Goal: Navigation & Orientation: Find specific page/section

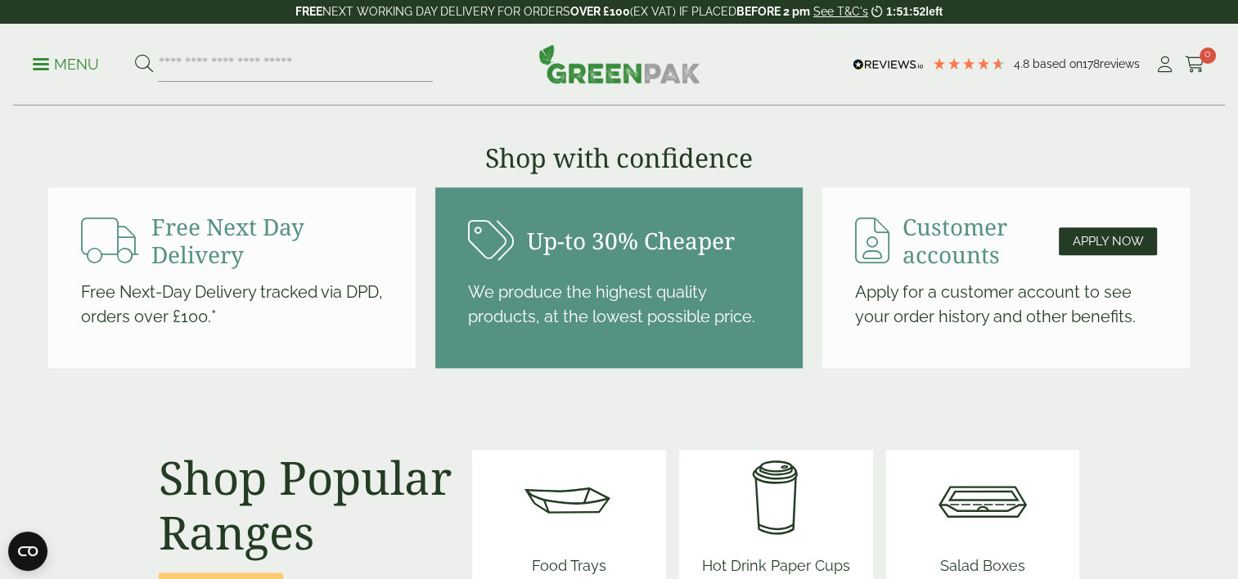
scroll to position [1800, 0]
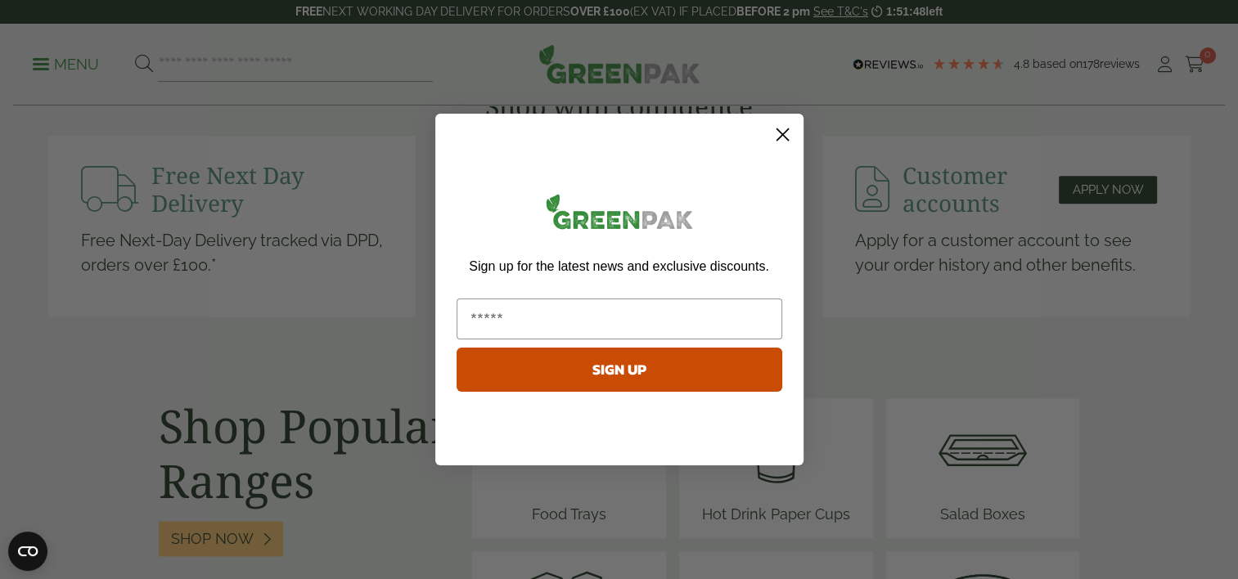
click at [778, 133] on circle "Close dialog" at bounding box center [781, 134] width 27 height 27
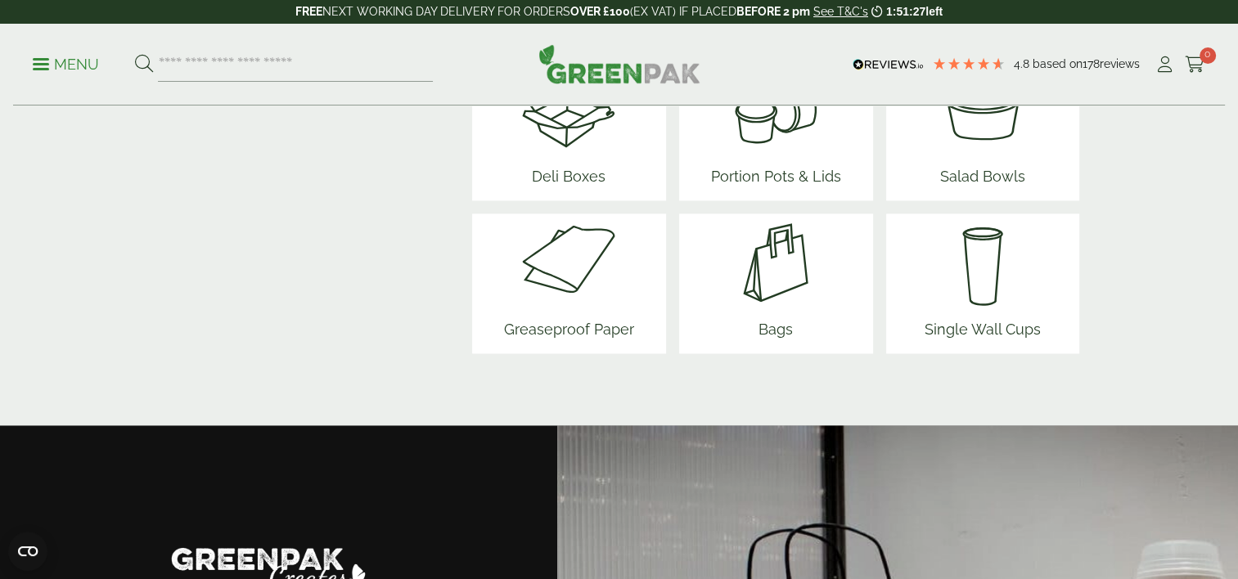
scroll to position [2209, 0]
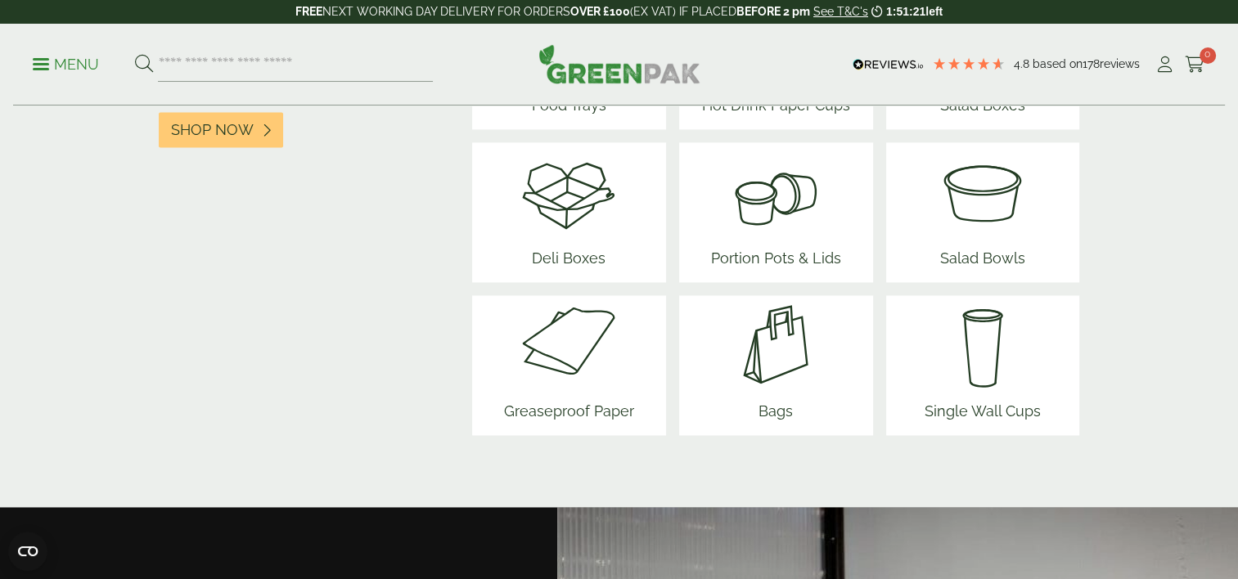
click at [753, 200] on img at bounding box center [776, 191] width 143 height 98
click at [752, 200] on img at bounding box center [776, 191] width 143 height 98
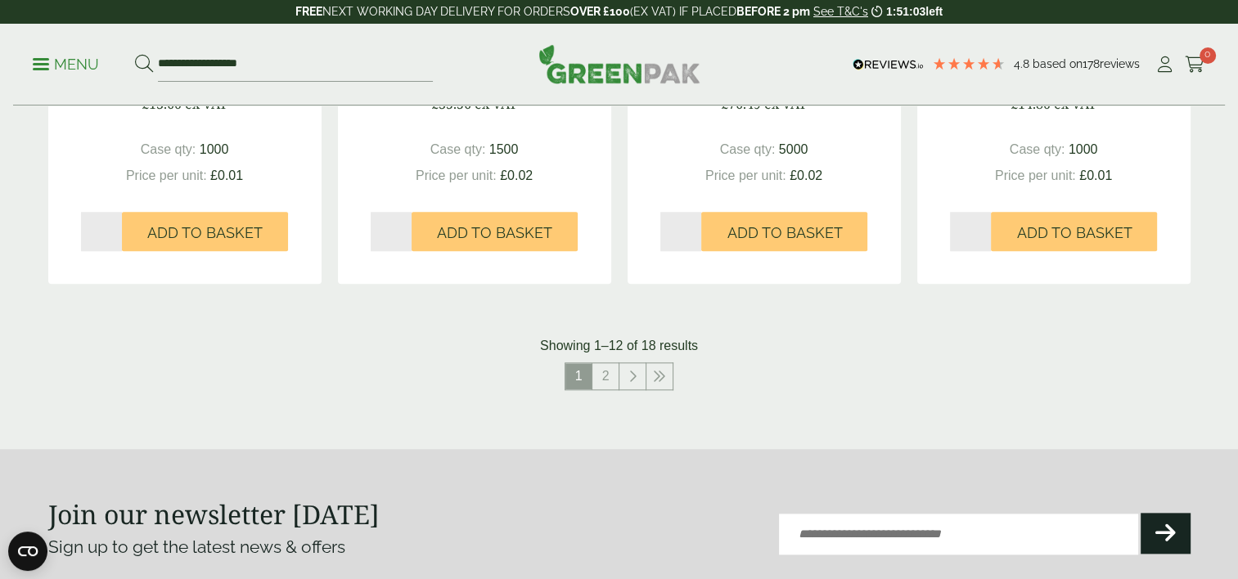
scroll to position [1637, 0]
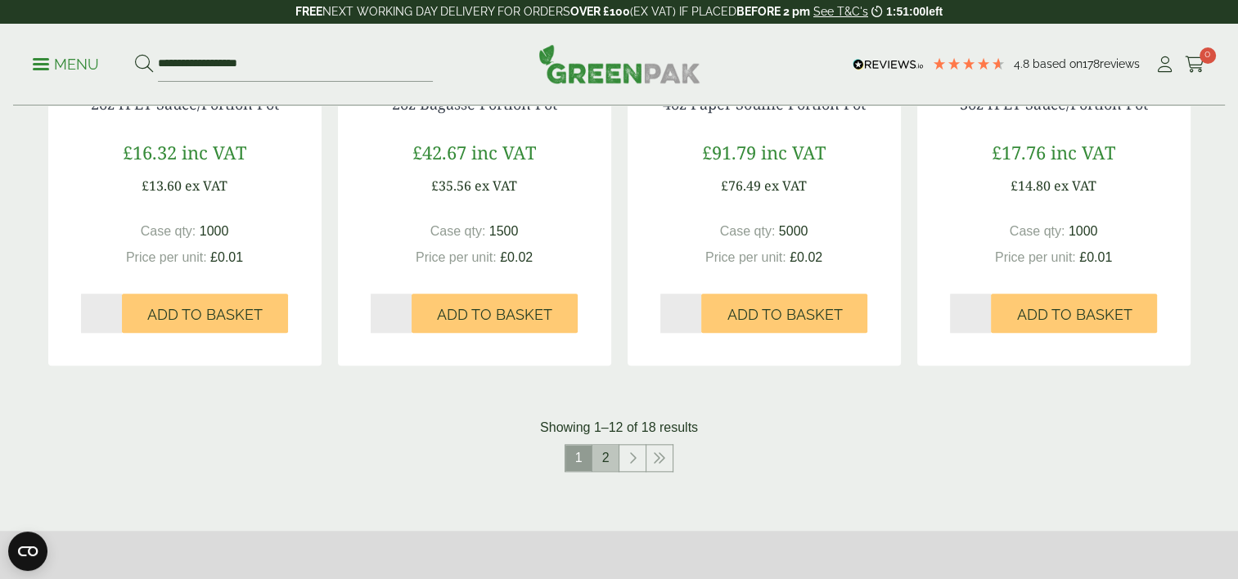
click at [606, 453] on link "2" at bounding box center [605, 458] width 26 height 26
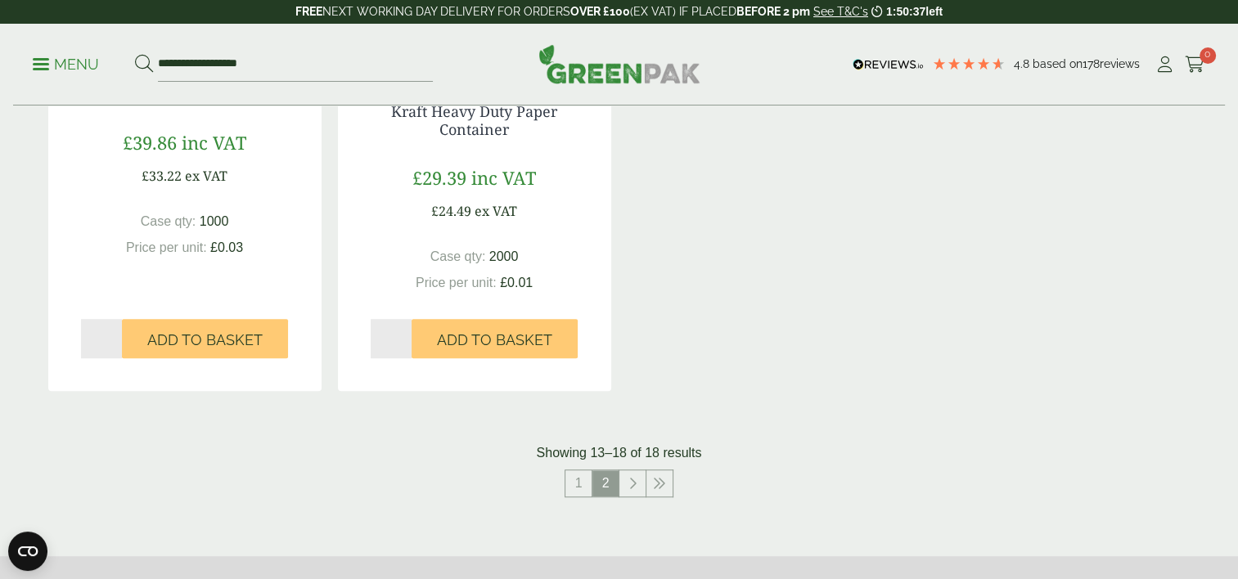
scroll to position [1146, 0]
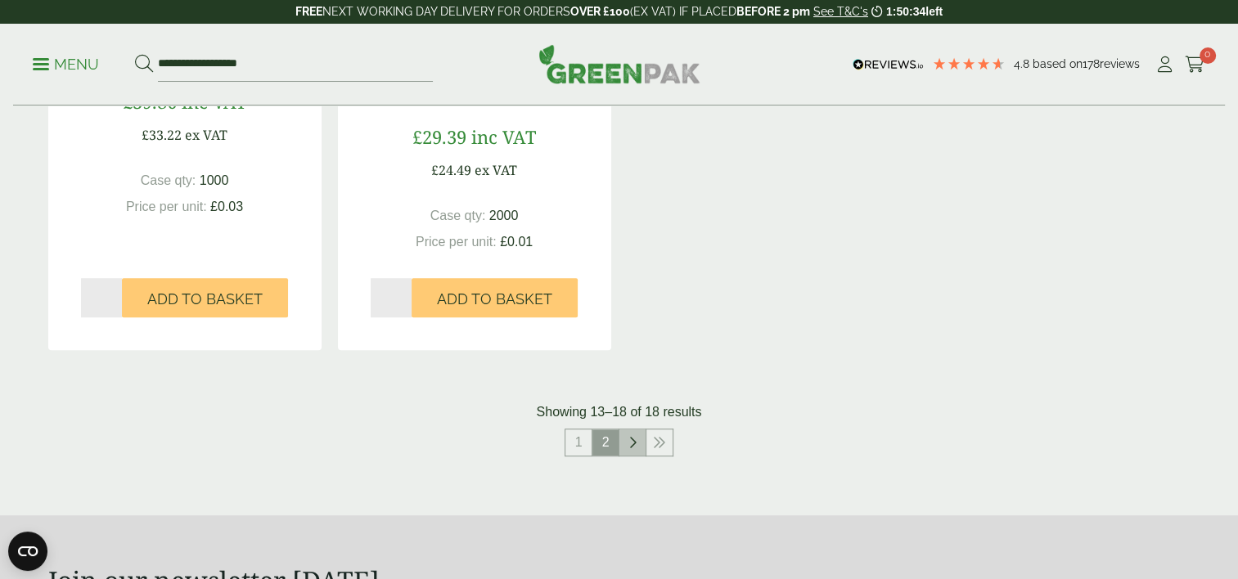
click at [628, 438] on icon at bounding box center [632, 442] width 8 height 13
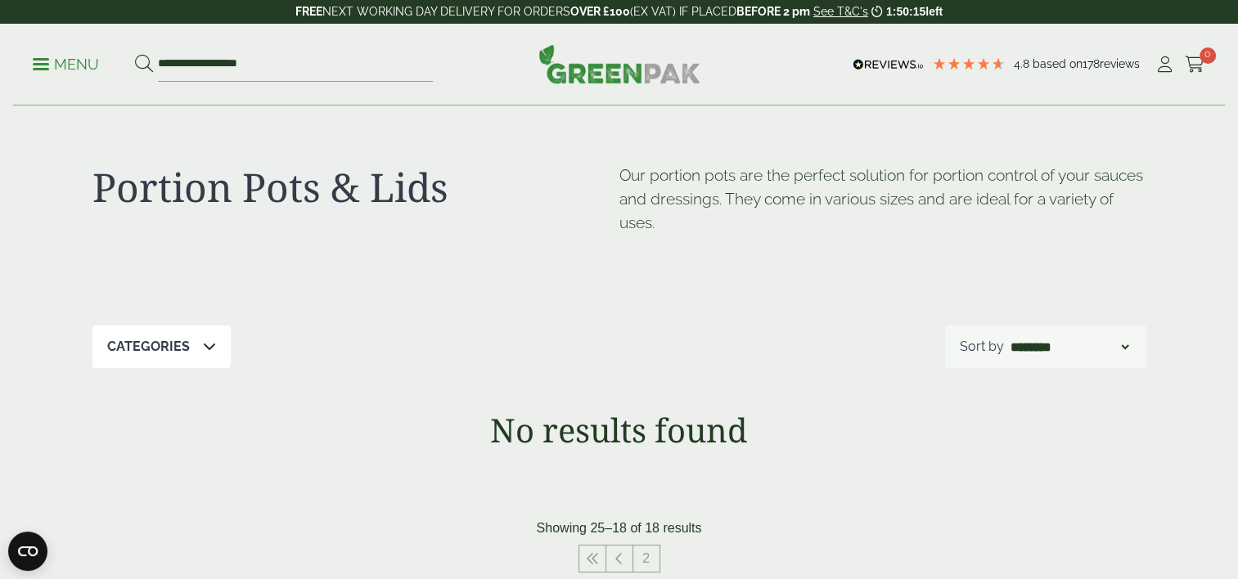
click at [75, 65] on p "Menu" at bounding box center [66, 65] width 66 height 20
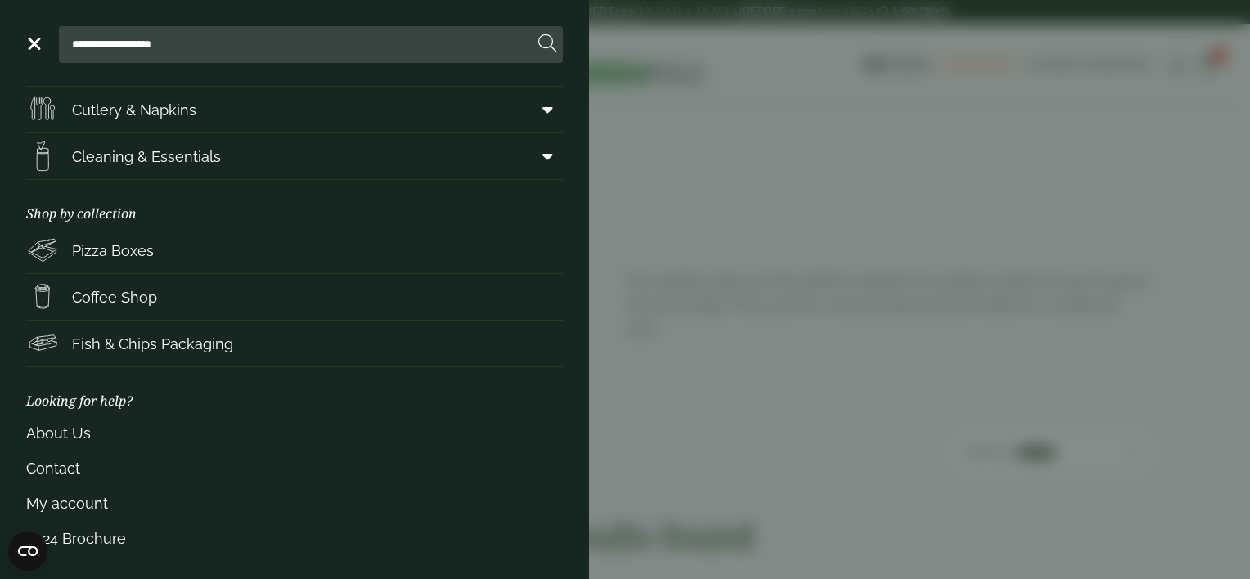
scroll to position [231, 0]
